Goal: Task Accomplishment & Management: Manage account settings

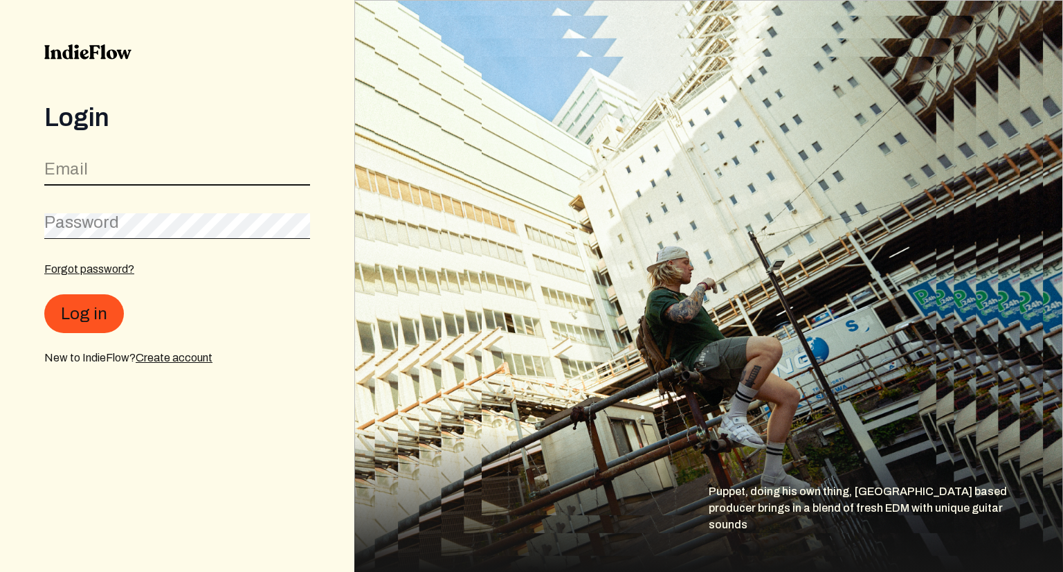
click at [87, 176] on input "email" at bounding box center [177, 172] width 266 height 26
click at [108, 217] on label "Password" at bounding box center [81, 221] width 75 height 22
click at [87, 172] on input "email" at bounding box center [177, 172] width 266 height 26
type input "[EMAIL_ADDRESS][DOMAIN_NAME]"
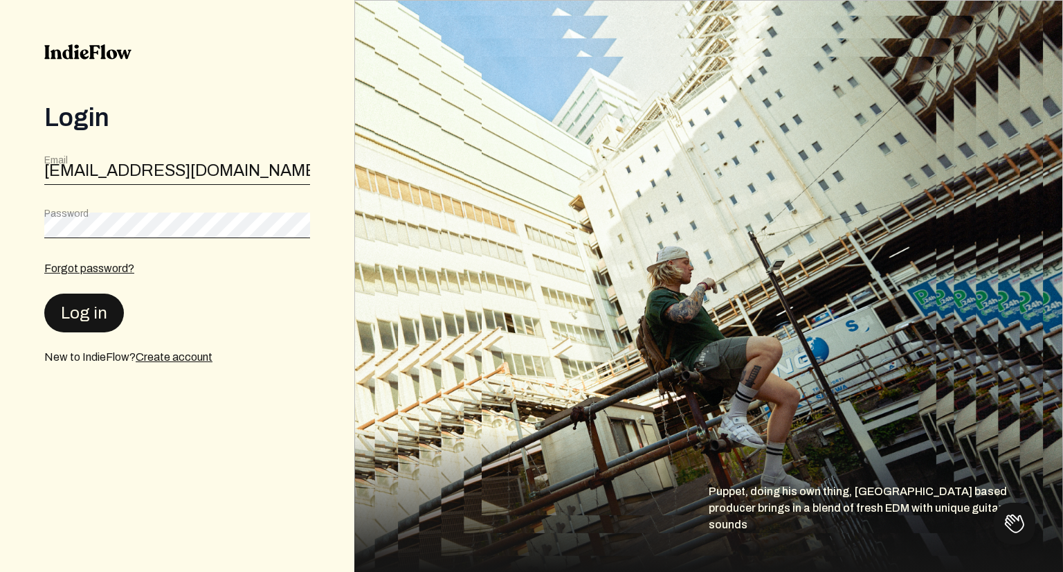
click at [72, 311] on button "Log in" at bounding box center [84, 312] width 80 height 39
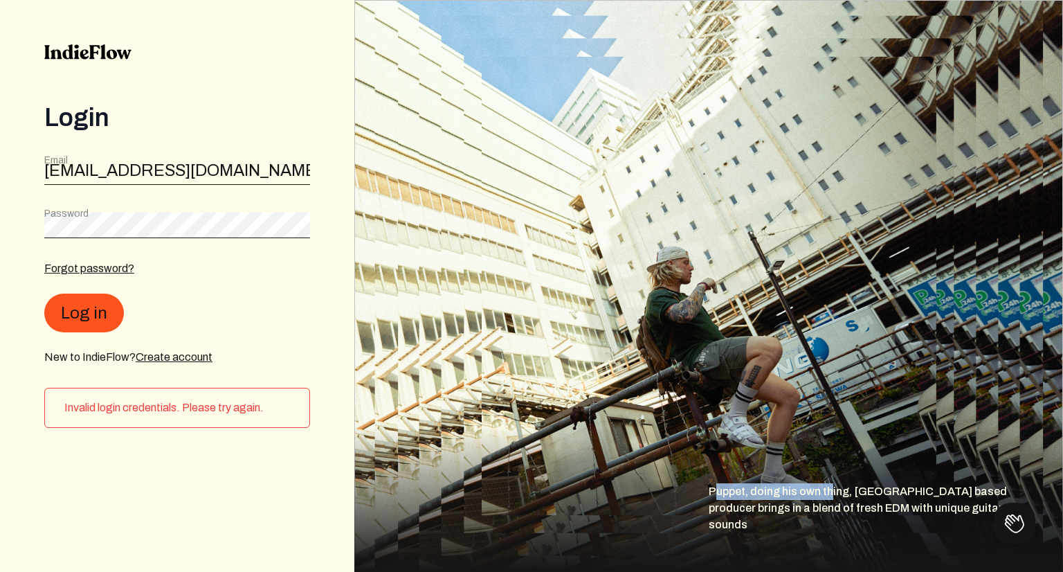
drag, startPoint x: 824, startPoint y: 513, endPoint x: 655, endPoint y: 466, distance: 174.6
click at [655, 466] on div "Puppet, doing his own thing, [GEOGRAPHIC_DATA] based producer brings in a blend…" at bounding box center [708, 500] width 709 height 144
drag, startPoint x: 1016, startPoint y: 516, endPoint x: 829, endPoint y: 467, distance: 193.0
click at [991, 500] on html at bounding box center [1012, 521] width 42 height 42
click at [1014, 520] on button at bounding box center [1012, 521] width 42 height 42
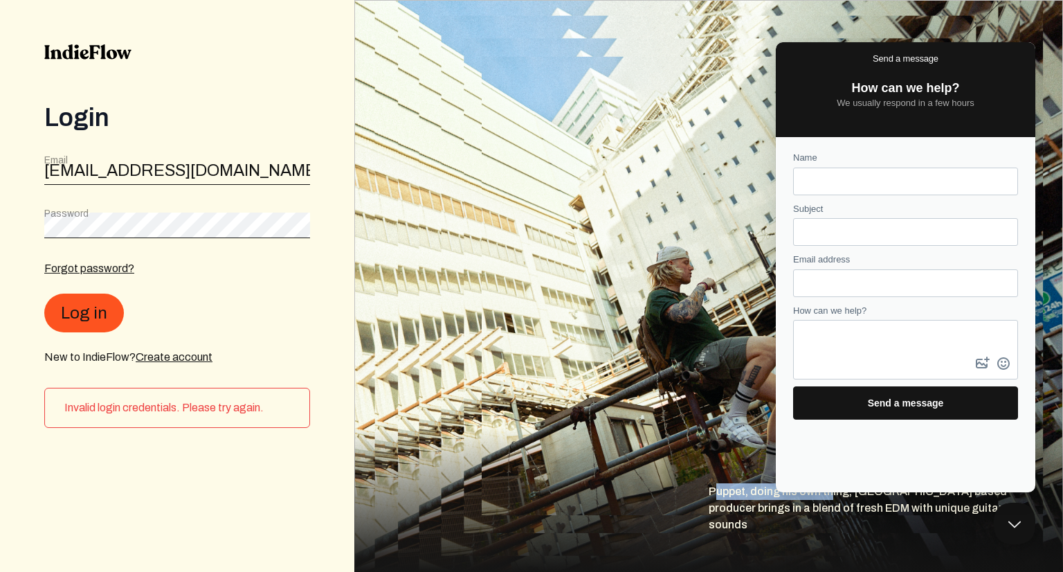
click at [644, 464] on div "Puppet, doing his own thing, [GEOGRAPHIC_DATA] based producer brings in a blend…" at bounding box center [708, 500] width 709 height 144
click at [592, 443] on div "Puppet, doing his own thing, [GEOGRAPHIC_DATA] based producer brings in a blend…" at bounding box center [708, 500] width 709 height 144
click at [124, 421] on div "Invalid login credentials. Please try again." at bounding box center [177, 408] width 266 height 40
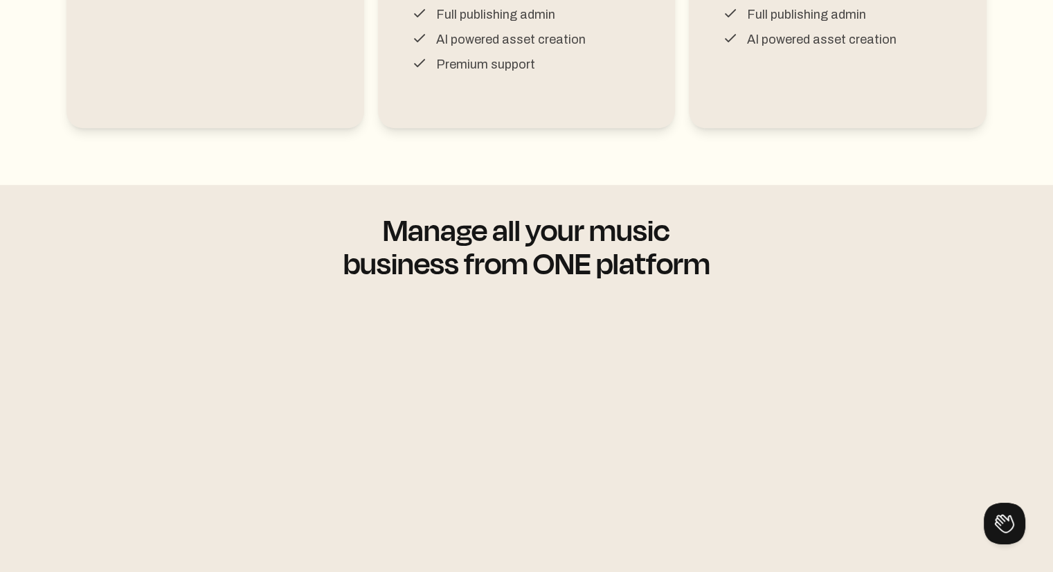
scroll to position [715, 0]
click at [830, 197] on div "Manage all your music business from ONE platform" at bounding box center [526, 420] width 1053 height 473
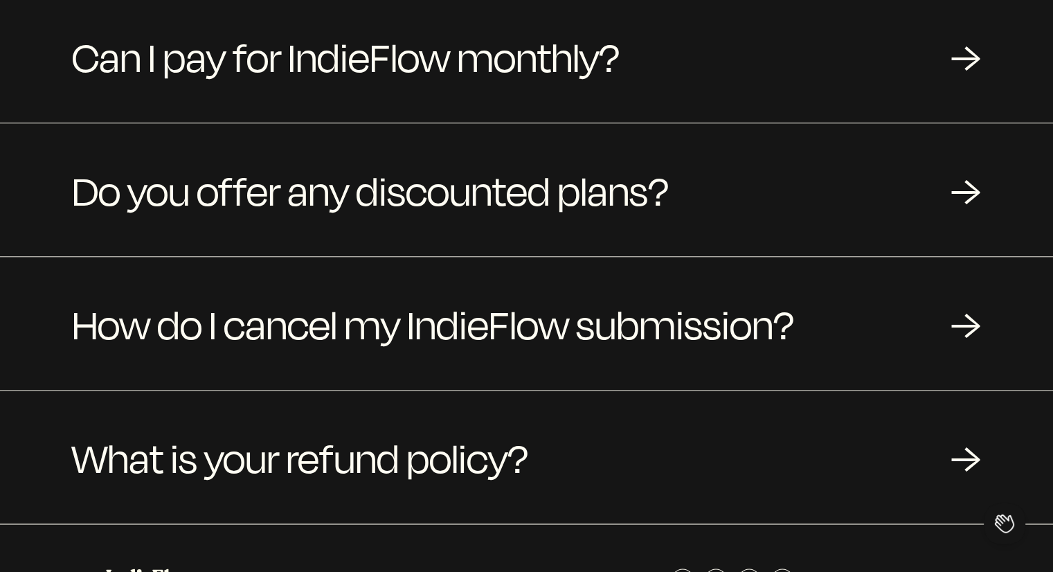
scroll to position [1595, 0]
